Goal: Transaction & Acquisition: Purchase product/service

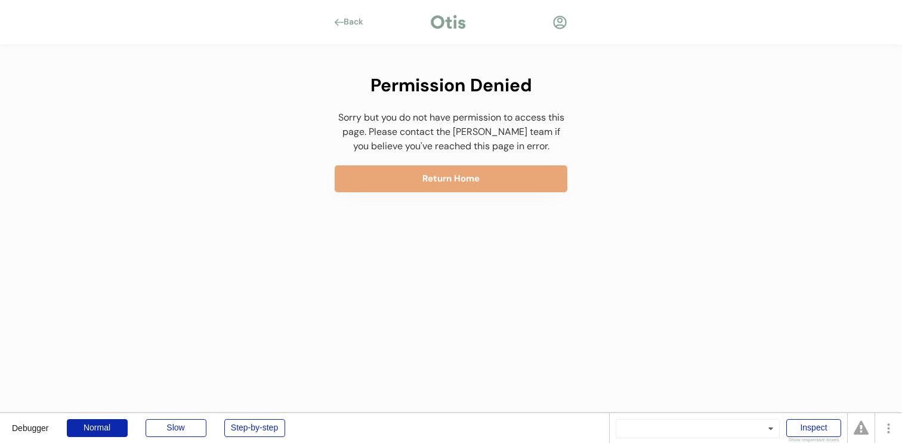
click at [390, 86] on div "Permission Denied" at bounding box center [451, 85] width 233 height 27
click at [558, 25] on div at bounding box center [560, 22] width 15 height 15
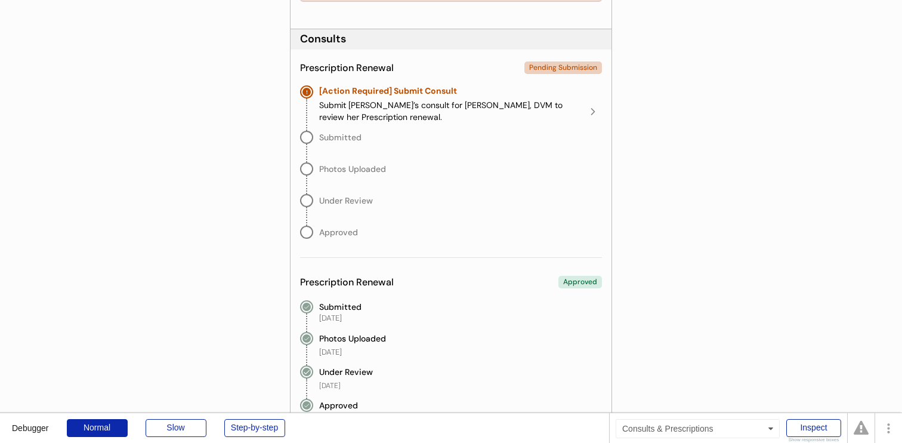
scroll to position [281, 0]
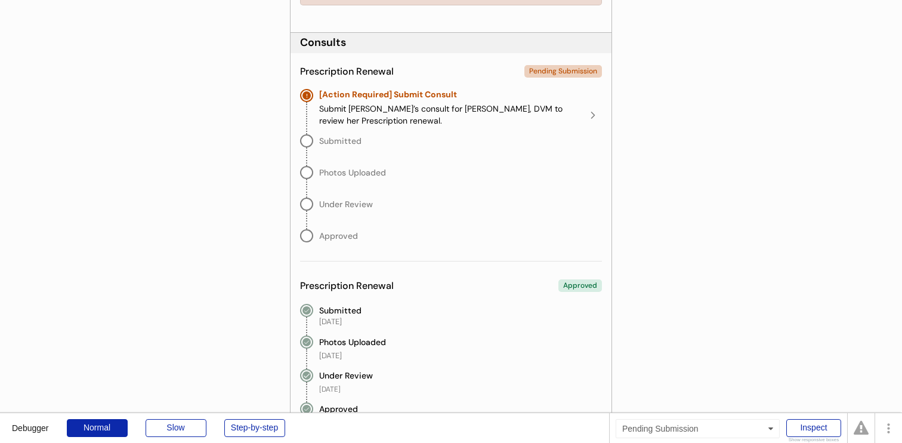
click at [536, 101] on div "[Action Required] Submit Consult Submit Pixie’s consult for Dr. Erin Belleville…" at bounding box center [460, 108] width 283 height 38
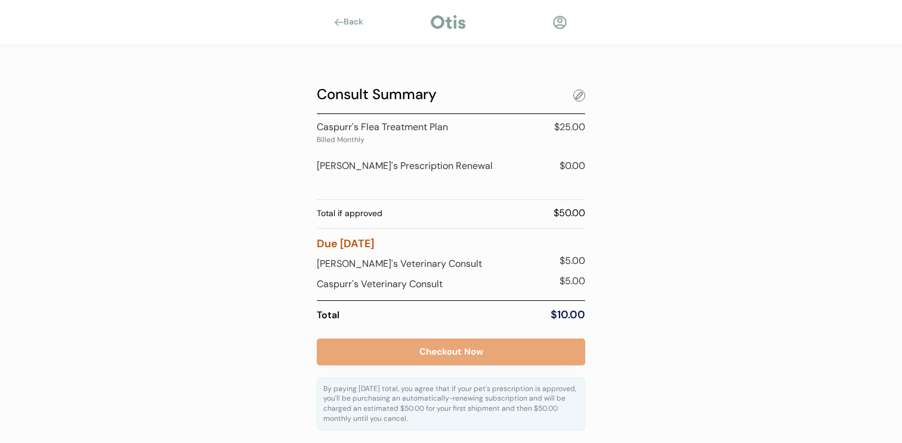
click at [576, 98] on div at bounding box center [579, 96] width 12 height 12
click at [580, 126] on div at bounding box center [579, 126] width 12 height 12
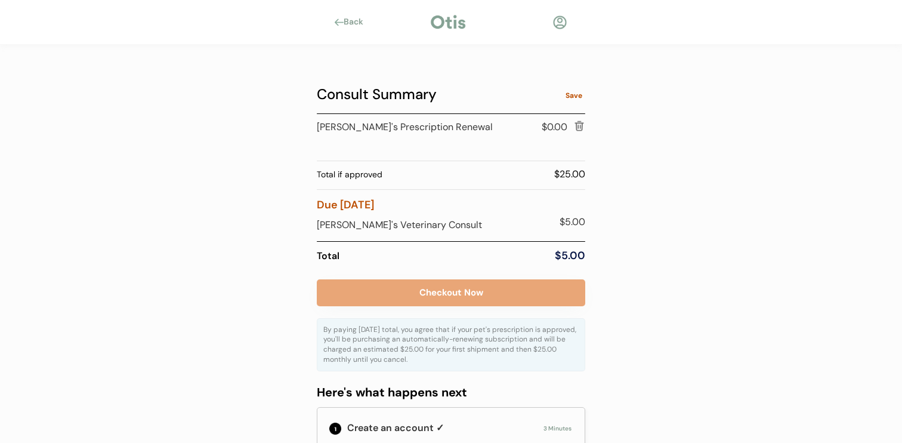
click at [580, 126] on div at bounding box center [579, 126] width 12 height 12
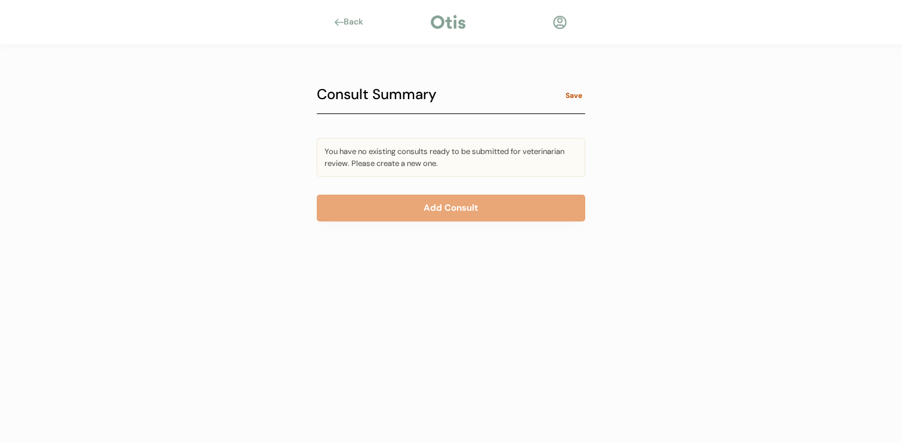
click at [558, 25] on div at bounding box center [560, 22] width 15 height 15
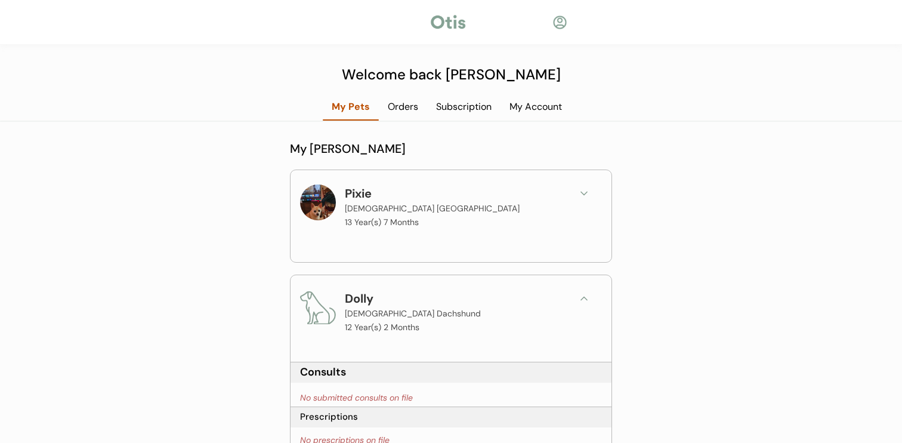
click at [562, 22] on div at bounding box center [560, 22] width 15 height 15
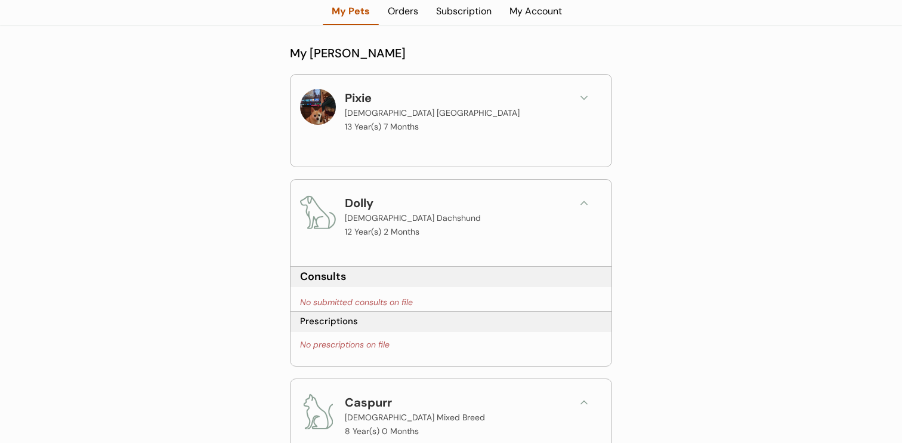
scroll to position [17, 0]
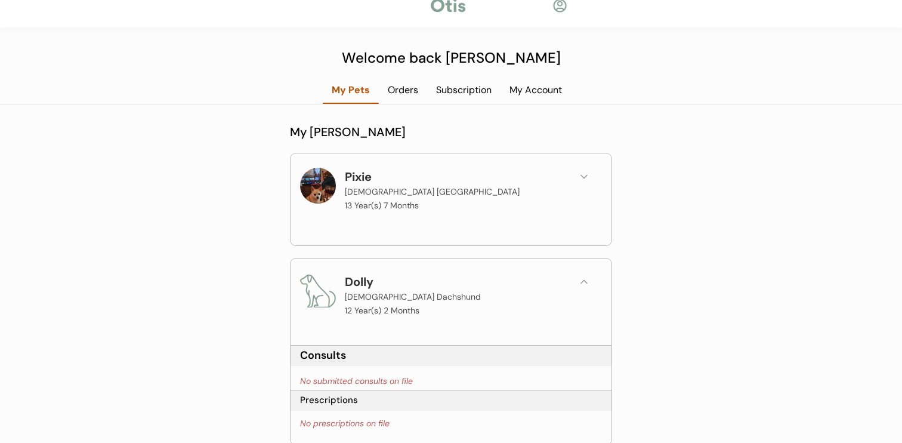
click at [467, 94] on div "Subscription" at bounding box center [463, 90] width 73 height 13
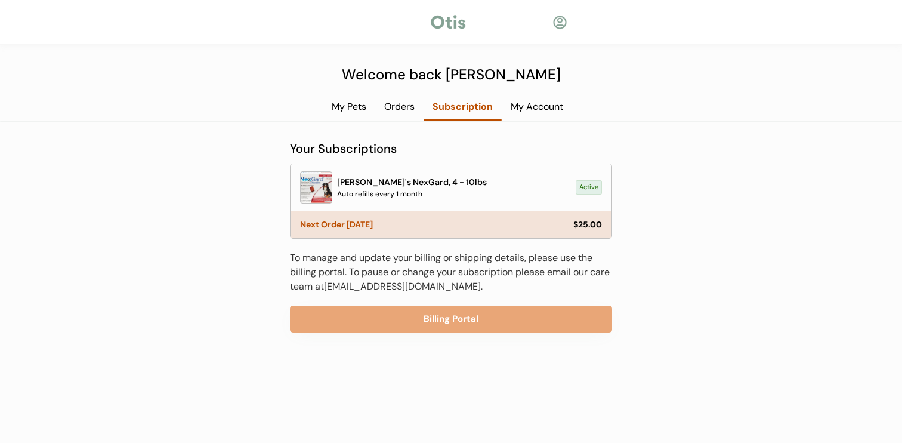
click at [407, 104] on div "Orders" at bounding box center [399, 106] width 48 height 13
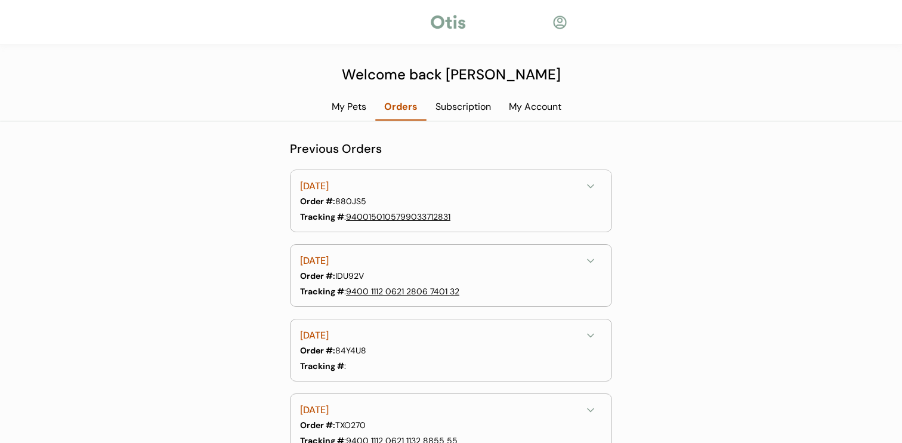
click at [535, 103] on div "My Account" at bounding box center [535, 106] width 70 height 13
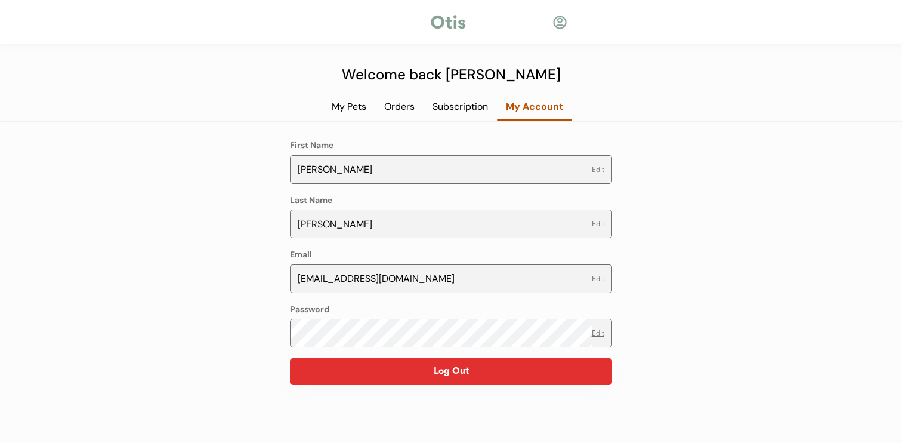
click at [464, 365] on button "Log Out" at bounding box center [451, 371] width 322 height 27
